Goal: Task Accomplishment & Management: Manage account settings

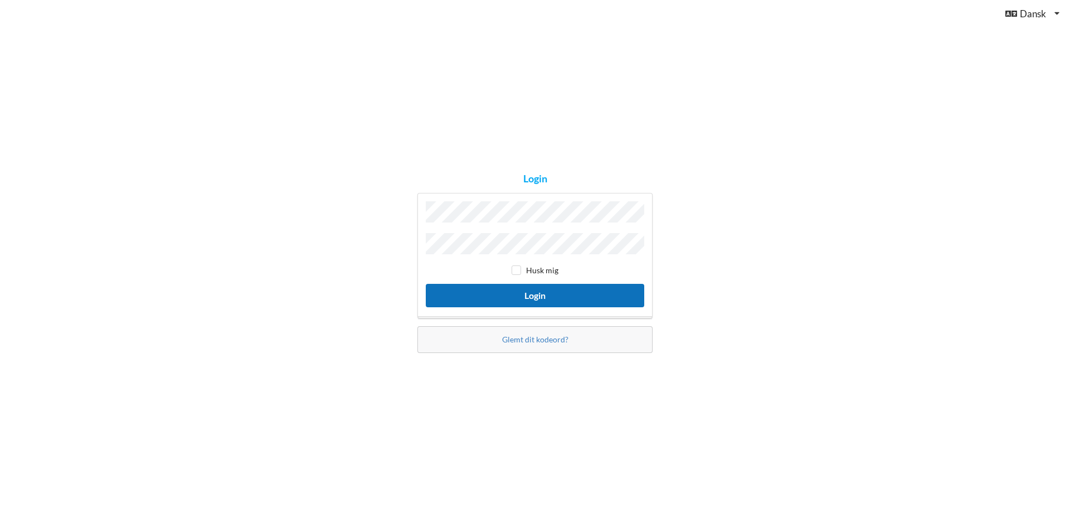
click at [544, 289] on button "Login" at bounding box center [535, 295] width 219 height 23
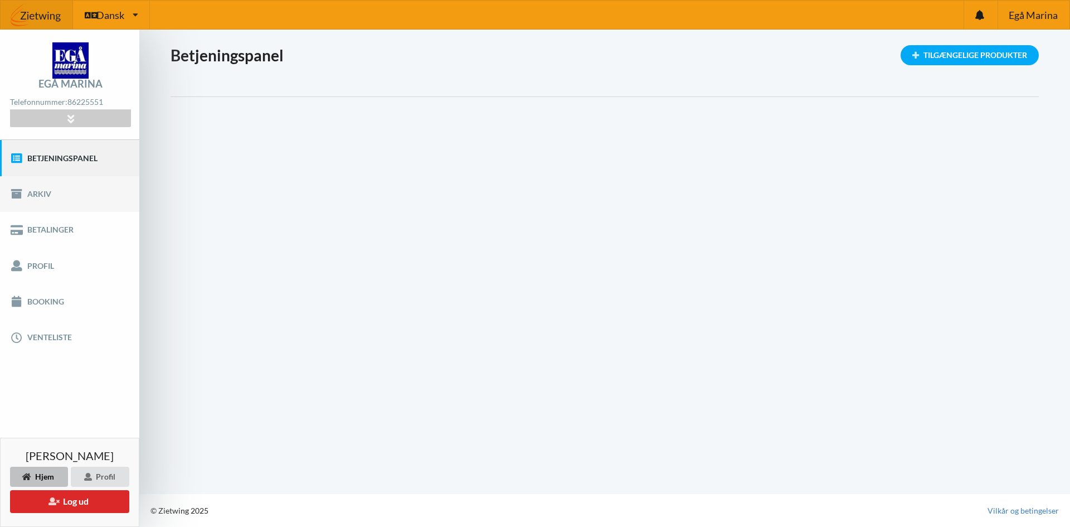
click at [51, 195] on link "Arkiv" at bounding box center [69, 194] width 139 height 36
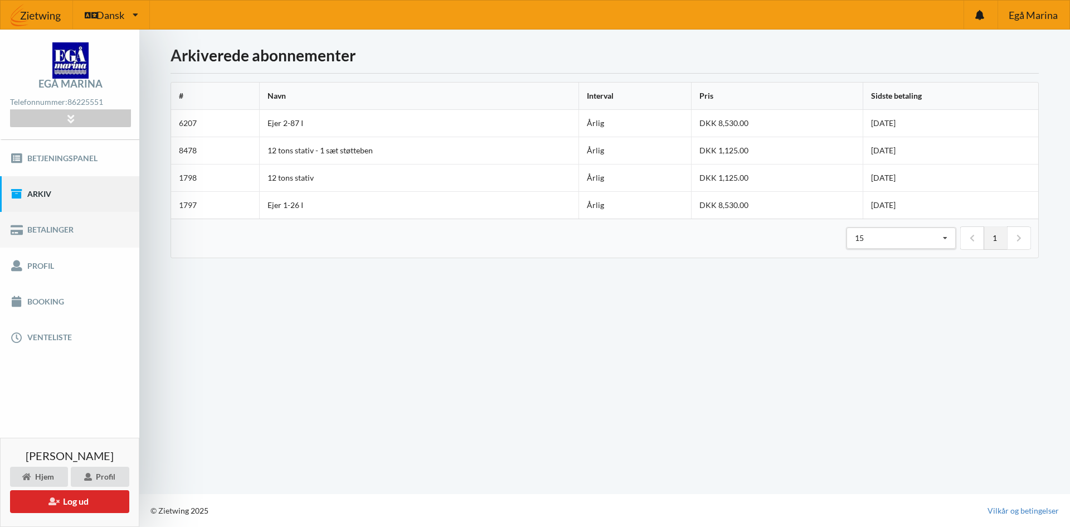
click at [44, 230] on link "Betalinger" at bounding box center [69, 230] width 139 height 36
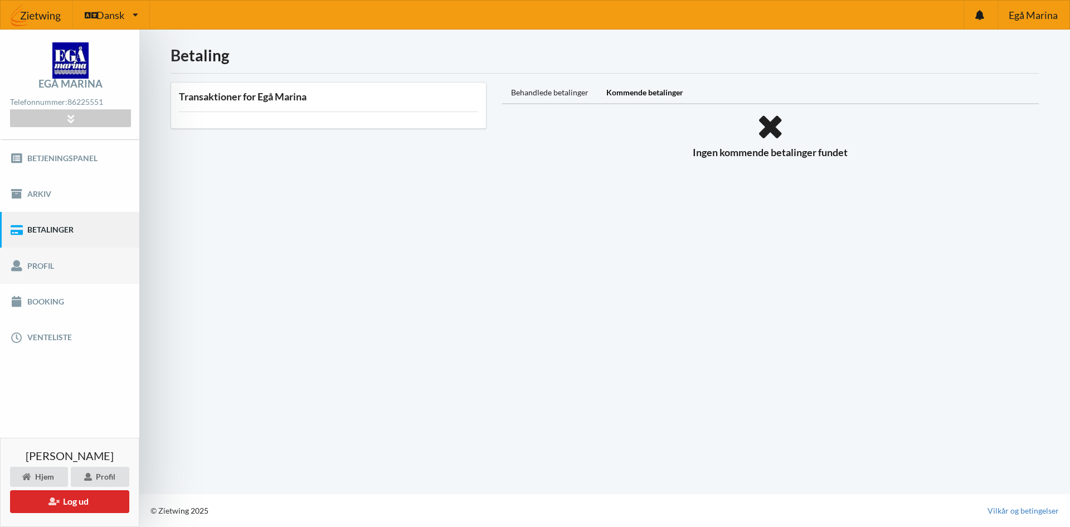
click at [33, 270] on link "Profil" at bounding box center [69, 266] width 139 height 36
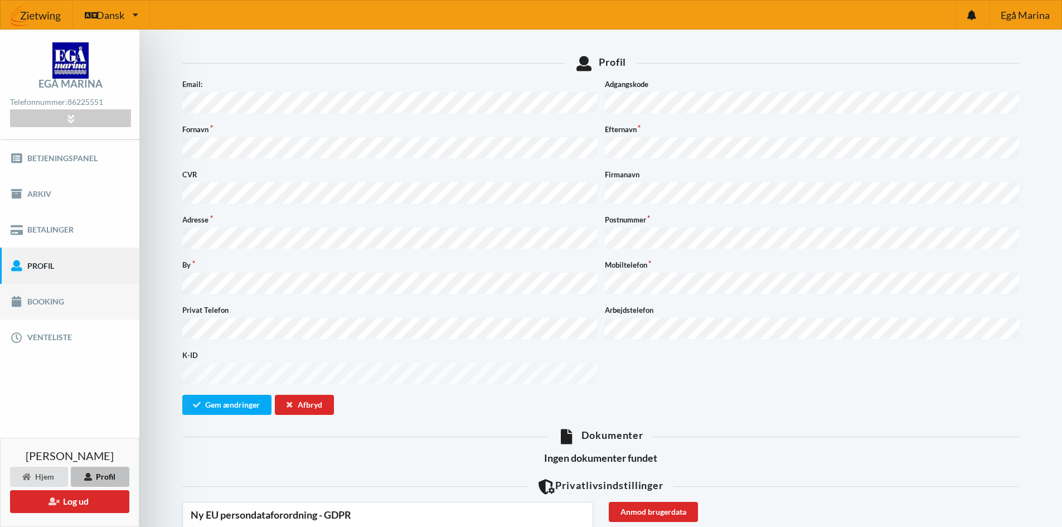
click at [49, 298] on link "Booking" at bounding box center [69, 302] width 139 height 36
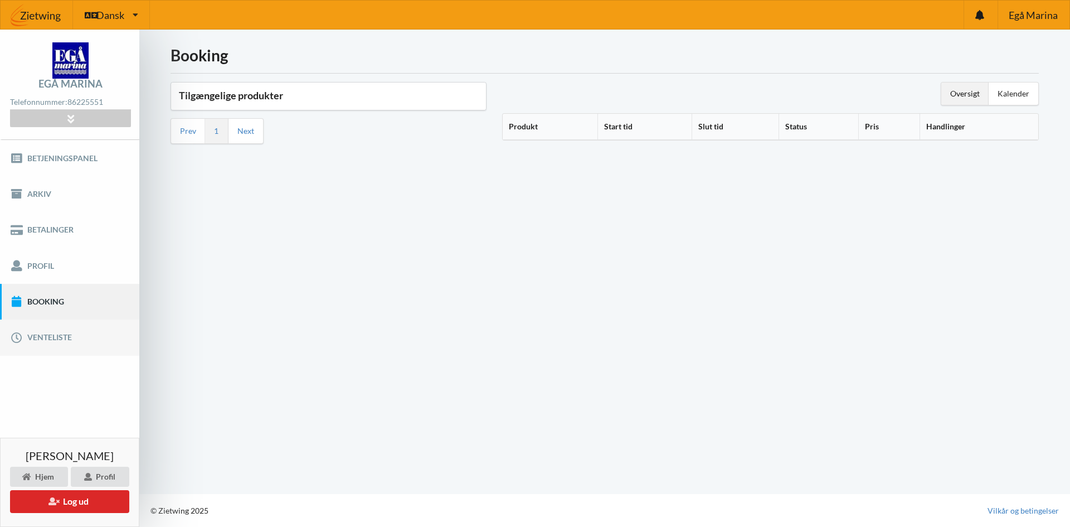
click at [56, 334] on link "Venteliste" at bounding box center [69, 337] width 139 height 36
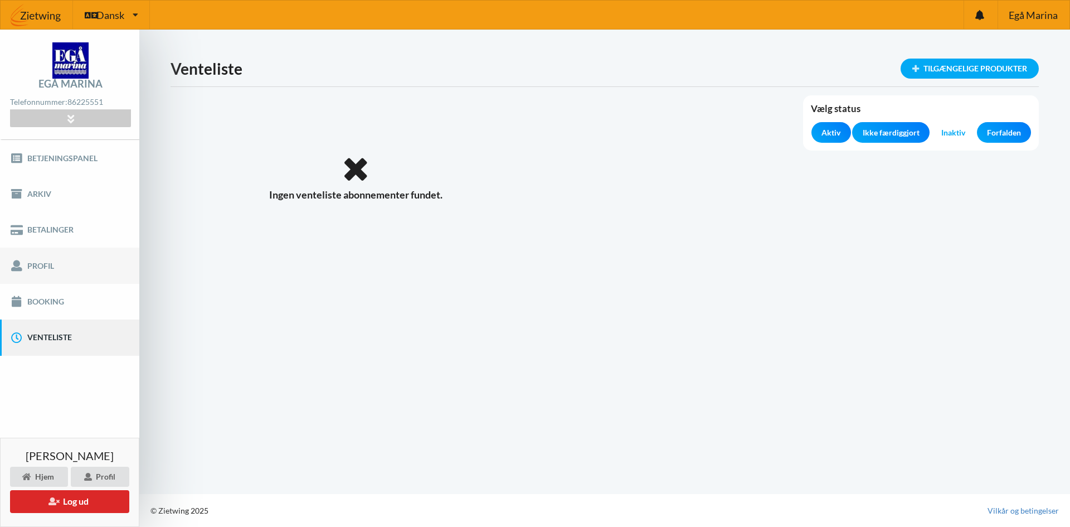
click at [37, 266] on link "Profil" at bounding box center [69, 266] width 139 height 36
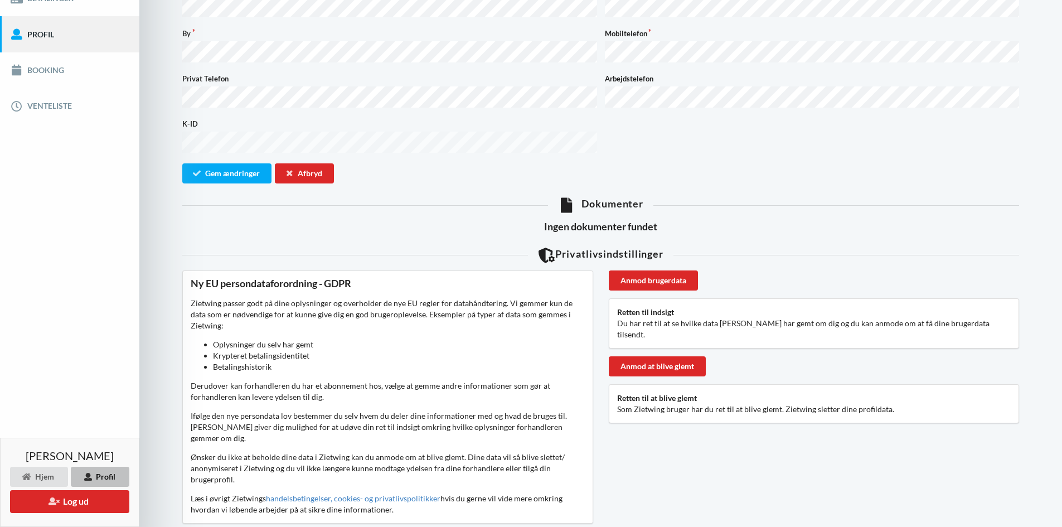
scroll to position [247, 0]
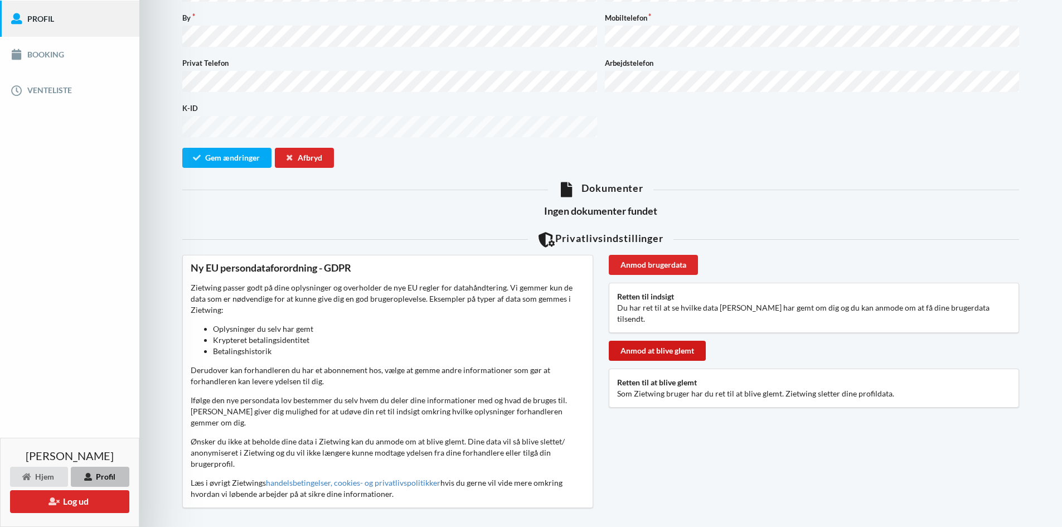
click at [653, 341] on div "Anmod at blive glemt" at bounding box center [657, 351] width 97 height 20
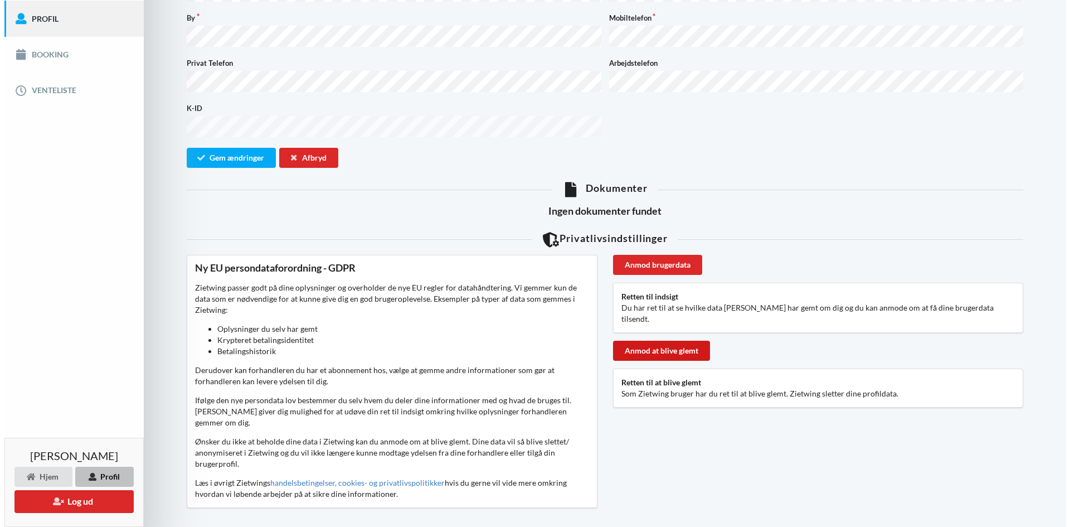
scroll to position [236, 0]
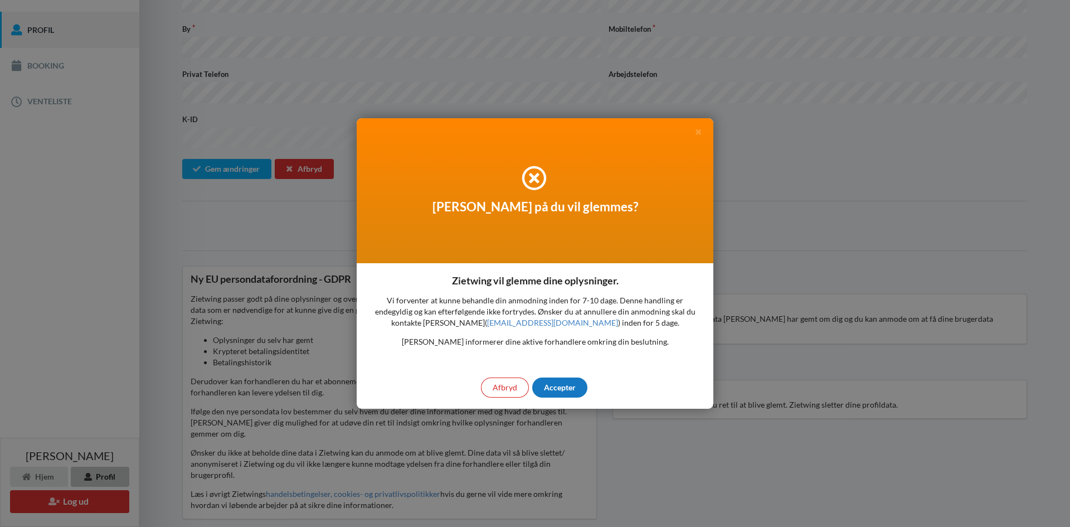
click at [567, 386] on div "Accepter" at bounding box center [559, 387] width 55 height 20
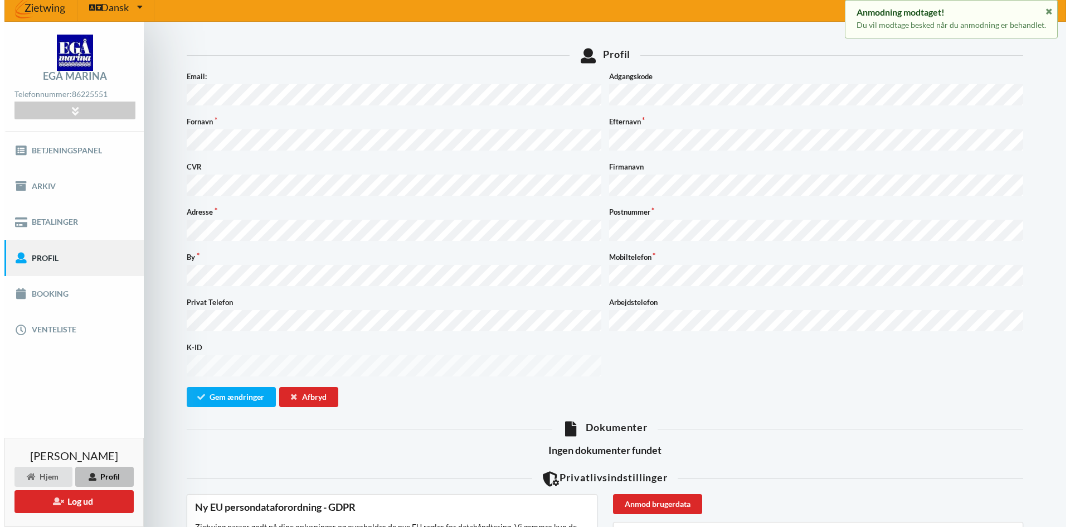
scroll to position [0, 0]
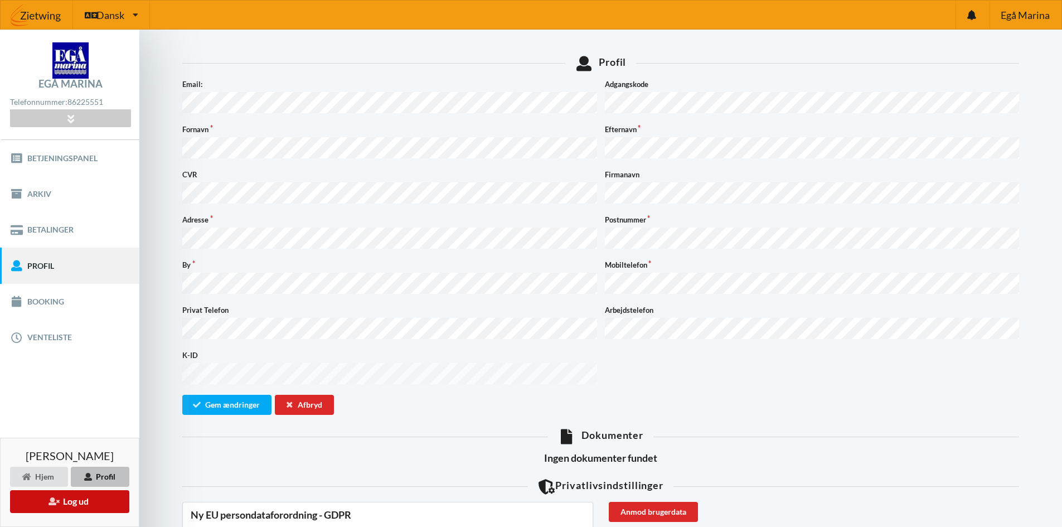
click at [54, 494] on button "Log ud" at bounding box center [69, 501] width 119 height 23
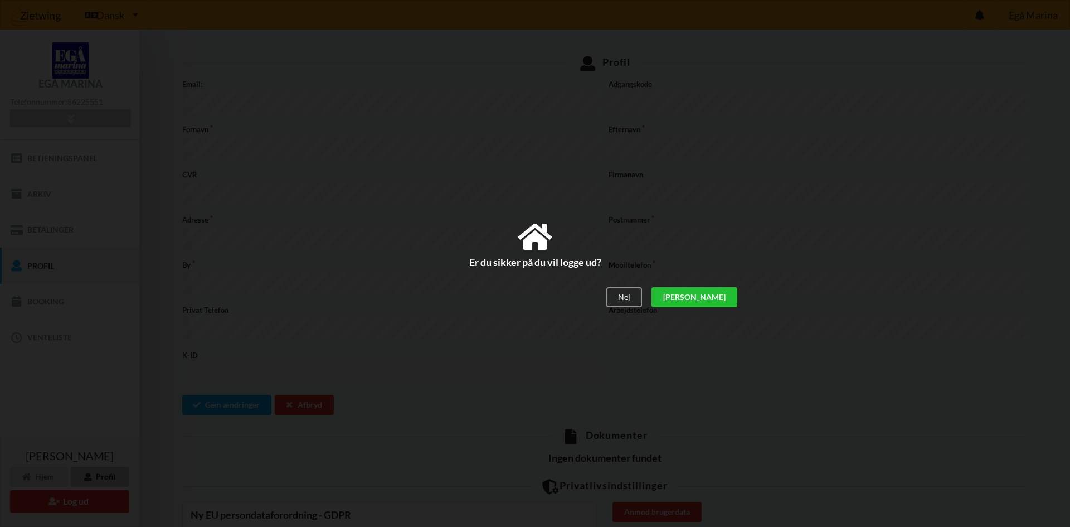
click at [721, 294] on div "[PERSON_NAME]" at bounding box center [695, 297] width 86 height 20
